Goal: Task Accomplishment & Management: Use online tool/utility

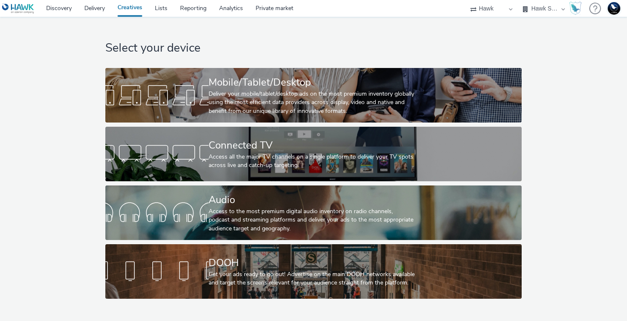
select select "11a7df10-284f-415c-b52a-427acf4c31ae"
select select "75a9a1c6-4a3b-42a3-8a2e-a6fed47b6934"
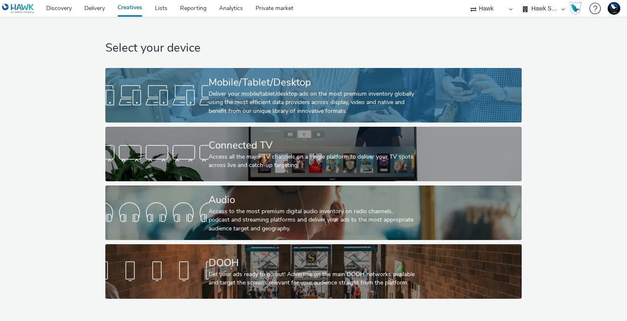
click at [387, 85] on div "Mobile/Tablet/Desktop" at bounding box center [312, 82] width 206 height 15
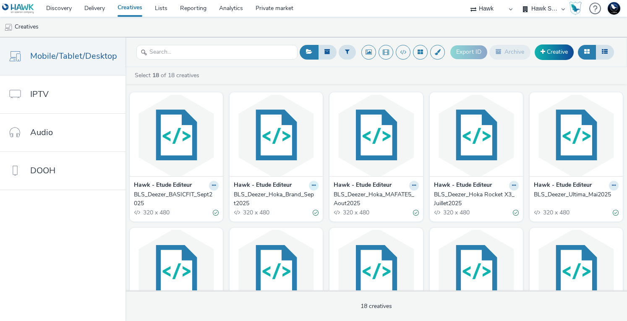
click at [312, 186] on icon at bounding box center [314, 185] width 4 height 5
click at [285, 216] on link "Duplicate" at bounding box center [287, 217] width 63 height 17
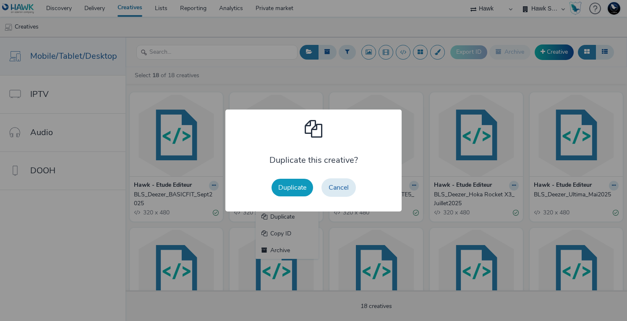
click at [288, 191] on button "Duplicate" at bounding box center [293, 188] width 42 height 18
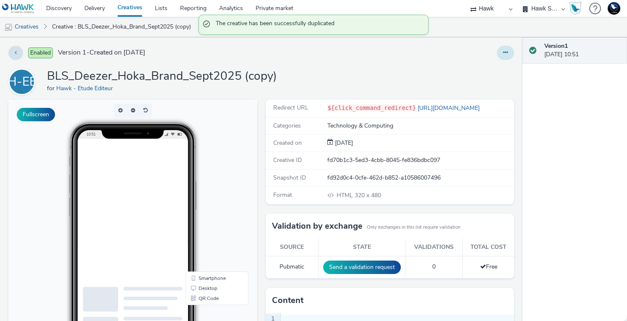
click at [503, 52] on icon at bounding box center [505, 53] width 5 height 6
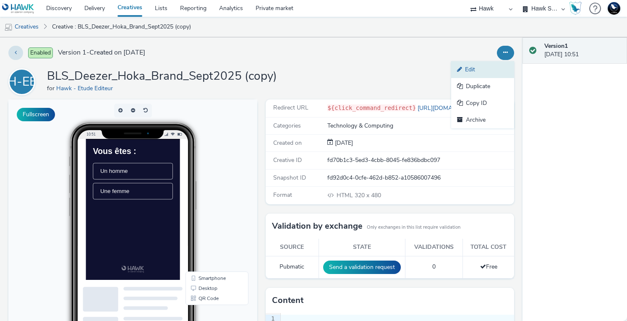
click at [470, 71] on link "Edit" at bounding box center [482, 69] width 63 height 17
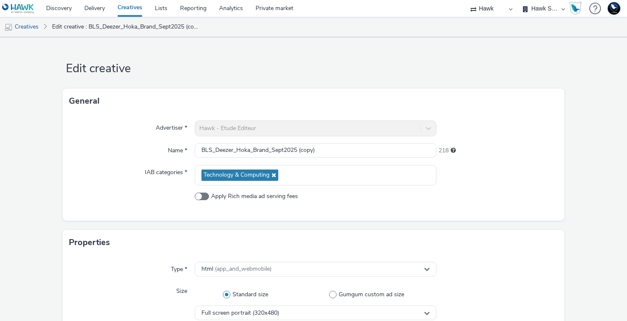
click at [298, 142] on div "Advertiser * Hawk - Etude Editeur Name * BLS_Deezer_Hoka_Brand_Sept2025 (copy) …" at bounding box center [313, 167] width 501 height 107
drag, startPoint x: 290, startPoint y: 146, endPoint x: 284, endPoint y: 147, distance: 6.8
click at [290, 146] on input "BLS_Deezer_Hoka_Brand_Sept2025 (copy)" at bounding box center [316, 150] width 242 height 15
click at [267, 147] on input "BLS_Deezer_Hoka_Brand_Sept2025 (copy)" at bounding box center [316, 150] width 242 height 15
click at [246, 148] on input "BLS_Deezer_Hoka_Brand_Sept2025 (copy)" at bounding box center [316, 150] width 242 height 15
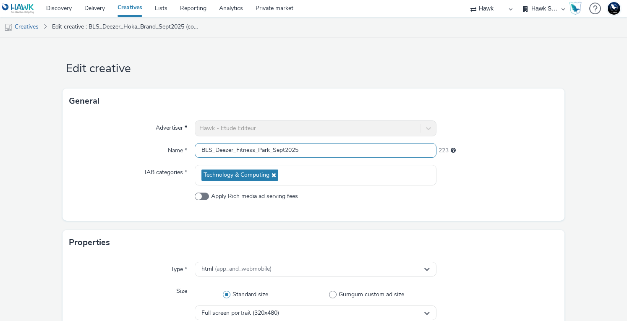
type input "BLS_Deezer_Fitness_Park_Sept2025"
click at [477, 182] on div at bounding box center [496, 175] width 121 height 21
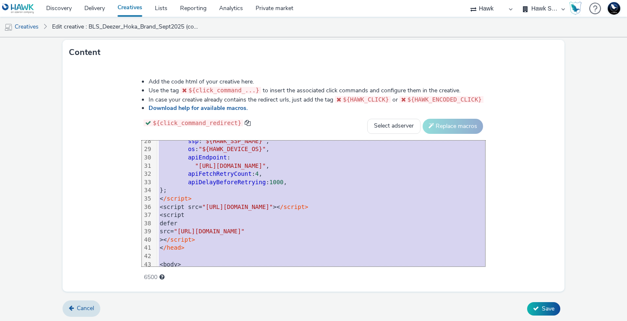
scroll to position [264, 0]
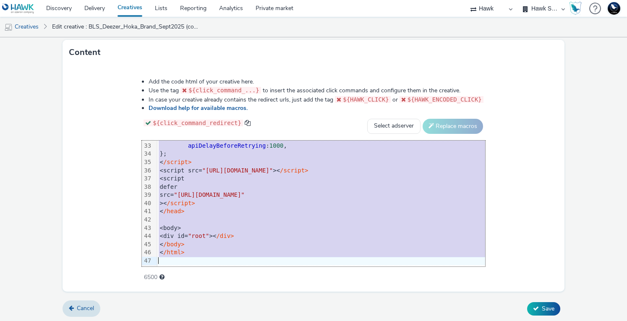
drag, startPoint x: 135, startPoint y: 152, endPoint x: 251, endPoint y: 301, distance: 189.0
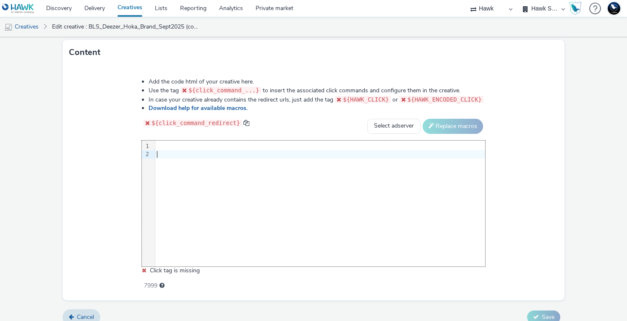
scroll to position [433, 0]
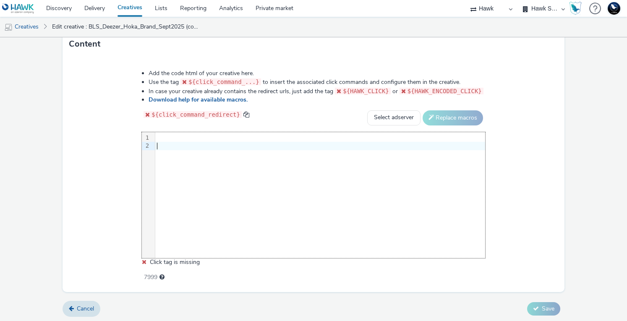
click at [167, 134] on div at bounding box center [320, 138] width 330 height 8
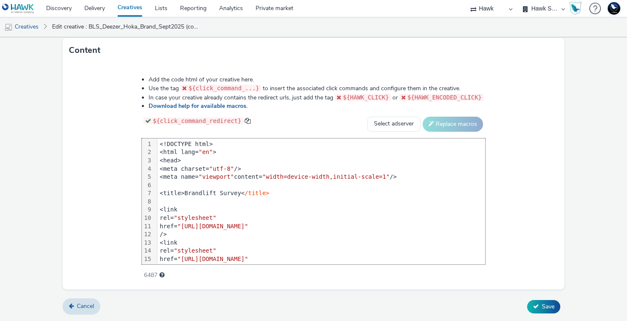
scroll to position [255, 0]
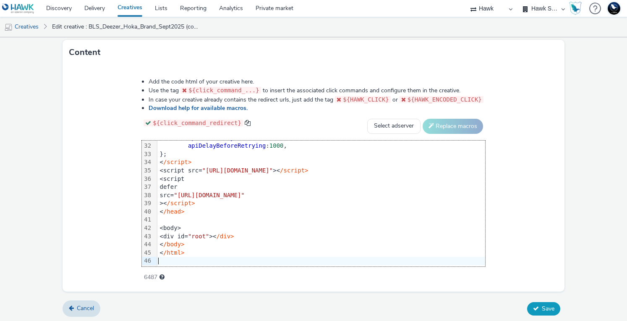
click at [534, 312] on button "Save" at bounding box center [543, 308] width 33 height 13
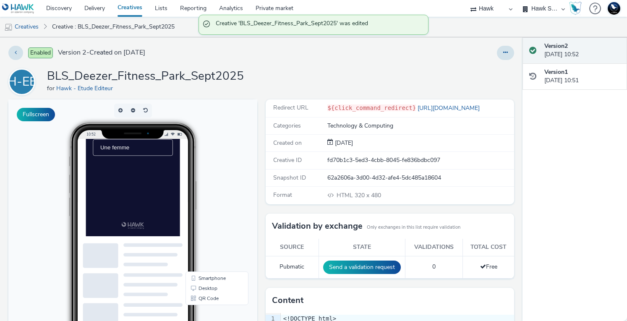
scroll to position [42, 0]
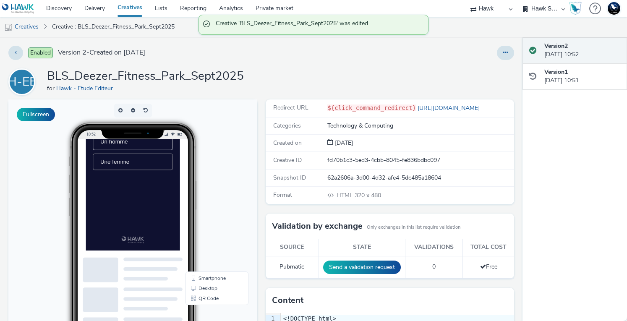
click at [157, 192] on li "Une femme" at bounding box center [153, 184] width 114 height 24
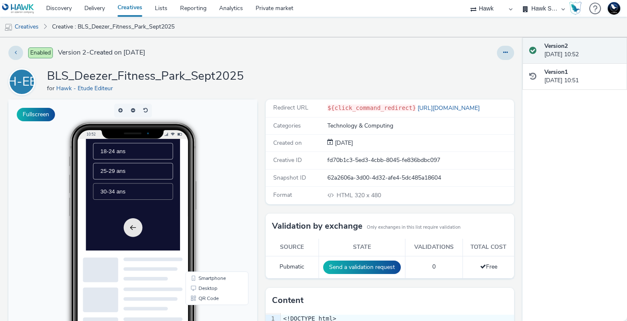
click at [183, 231] on li "30-34 ans" at bounding box center [153, 227] width 114 height 24
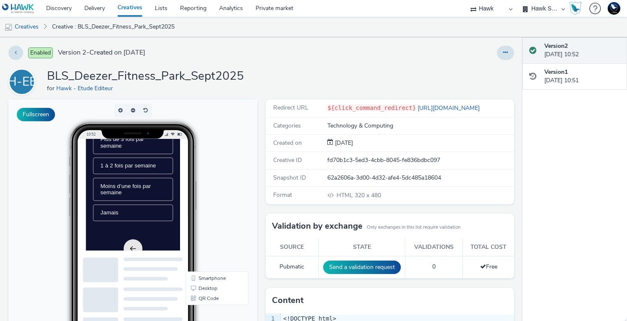
scroll to position [84, 0]
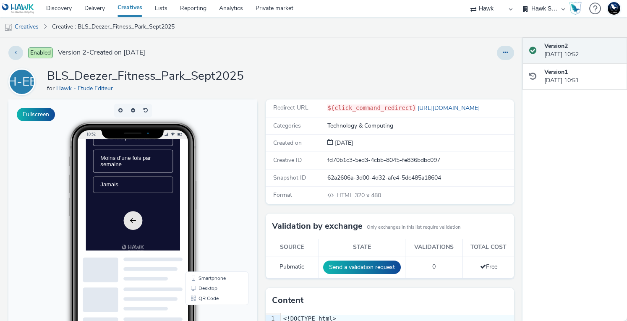
click at [165, 229] on li "Jamais" at bounding box center [153, 217] width 114 height 24
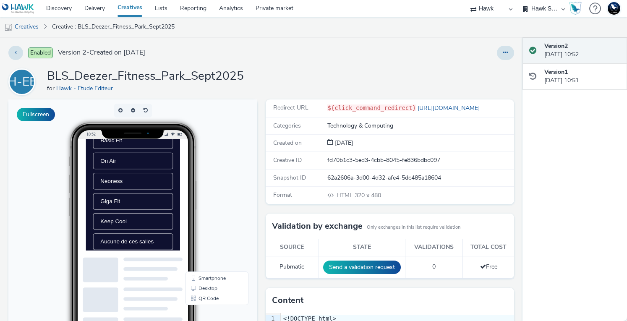
scroll to position [0, 0]
click at [171, 221] on li "Fitness Park" at bounding box center [153, 210] width 114 height 24
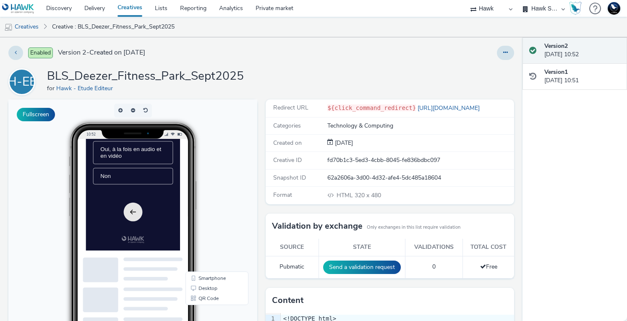
scroll to position [294, 0]
click at [168, 188] on li "Oui, à la fois en audio et en vidéo" at bounding box center [153, 171] width 114 height 33
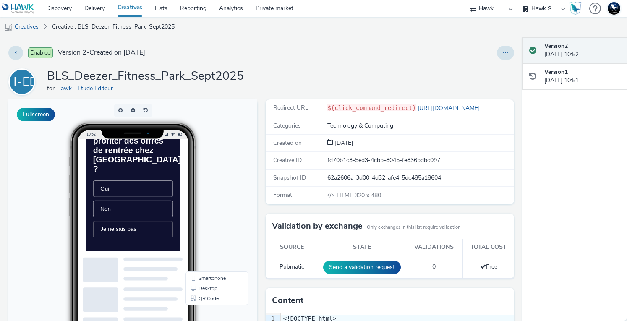
click at [170, 281] on li "Je ne sais pas" at bounding box center [153, 281] width 114 height 24
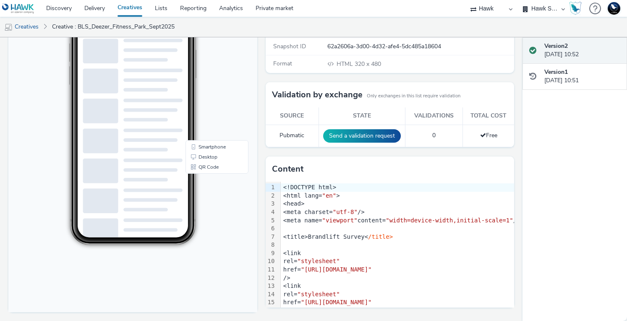
scroll to position [89, 0]
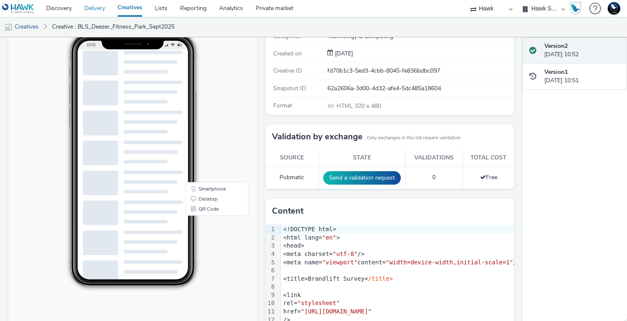
click at [92, 9] on link "Delivery" at bounding box center [94, 8] width 33 height 17
